Goal: Download file/media

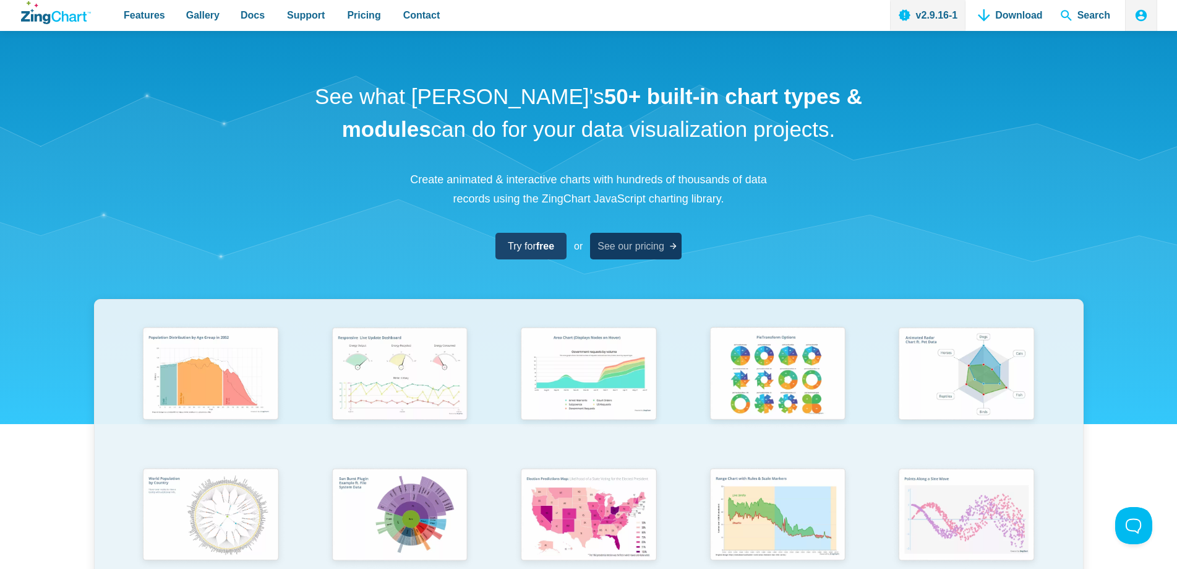
click at [631, 250] on span "See our pricing" at bounding box center [631, 246] width 67 height 17
click at [1020, 15] on link "Download" at bounding box center [1010, 15] width 74 height 31
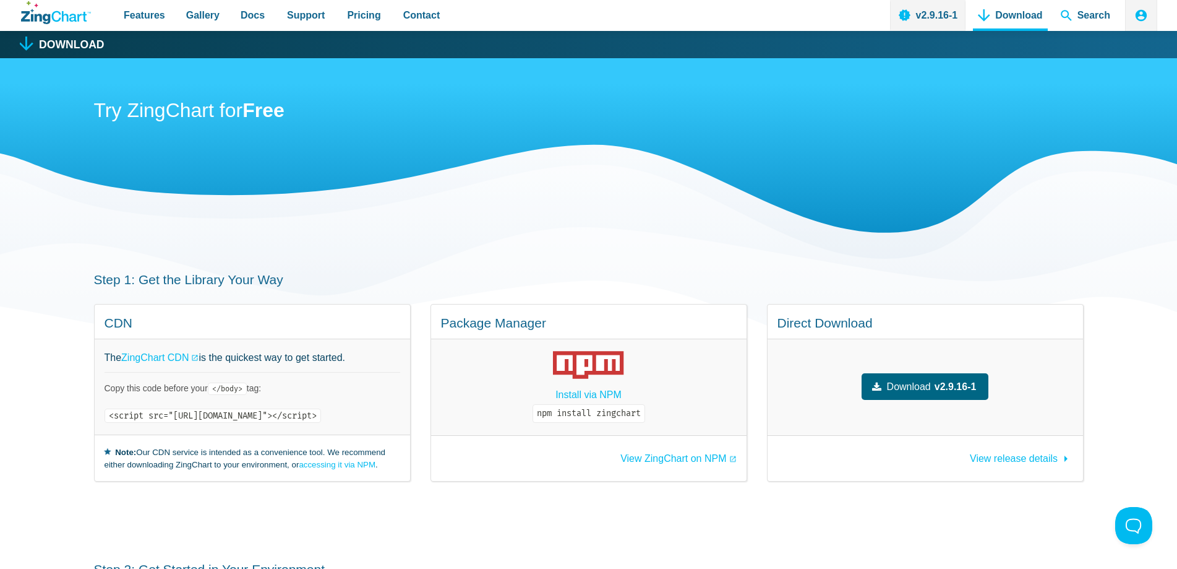
click at [931, 384] on span "Download" at bounding box center [909, 386] width 44 height 17
click at [242, 18] on span "Docs" at bounding box center [253, 15] width 24 height 17
